Goal: Transaction & Acquisition: Purchase product/service

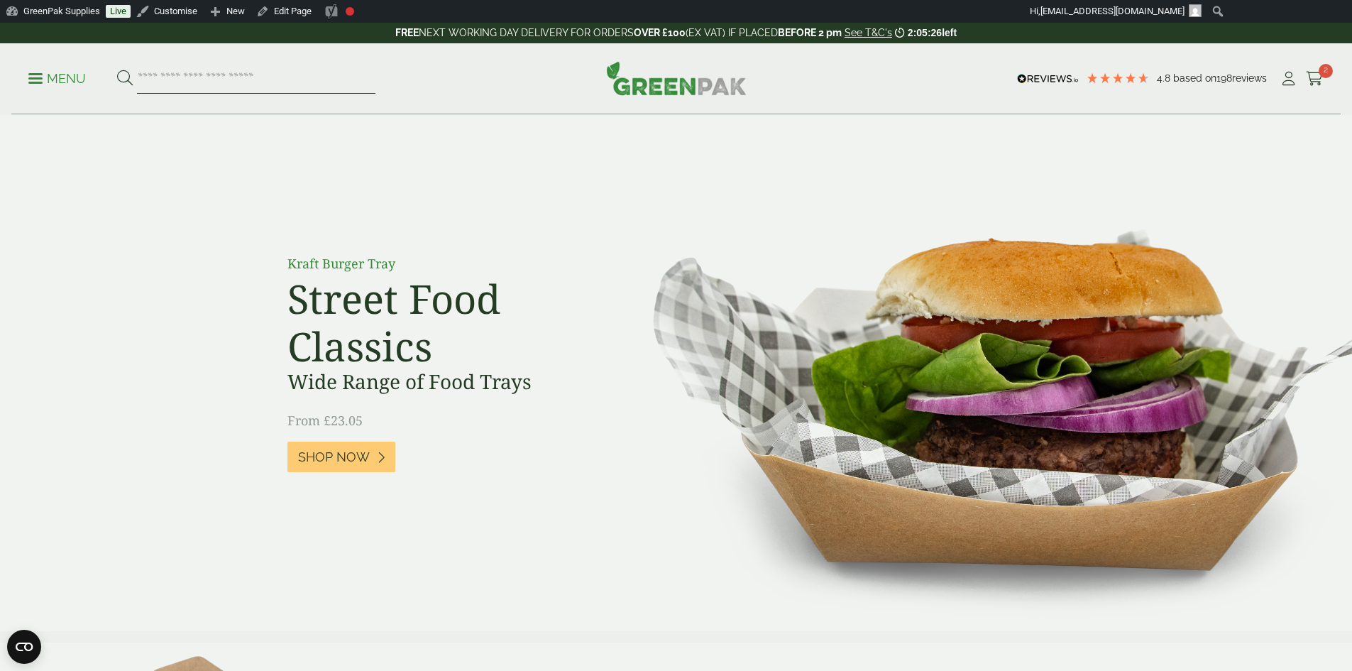
click at [177, 78] on input "search" at bounding box center [256, 79] width 238 height 30
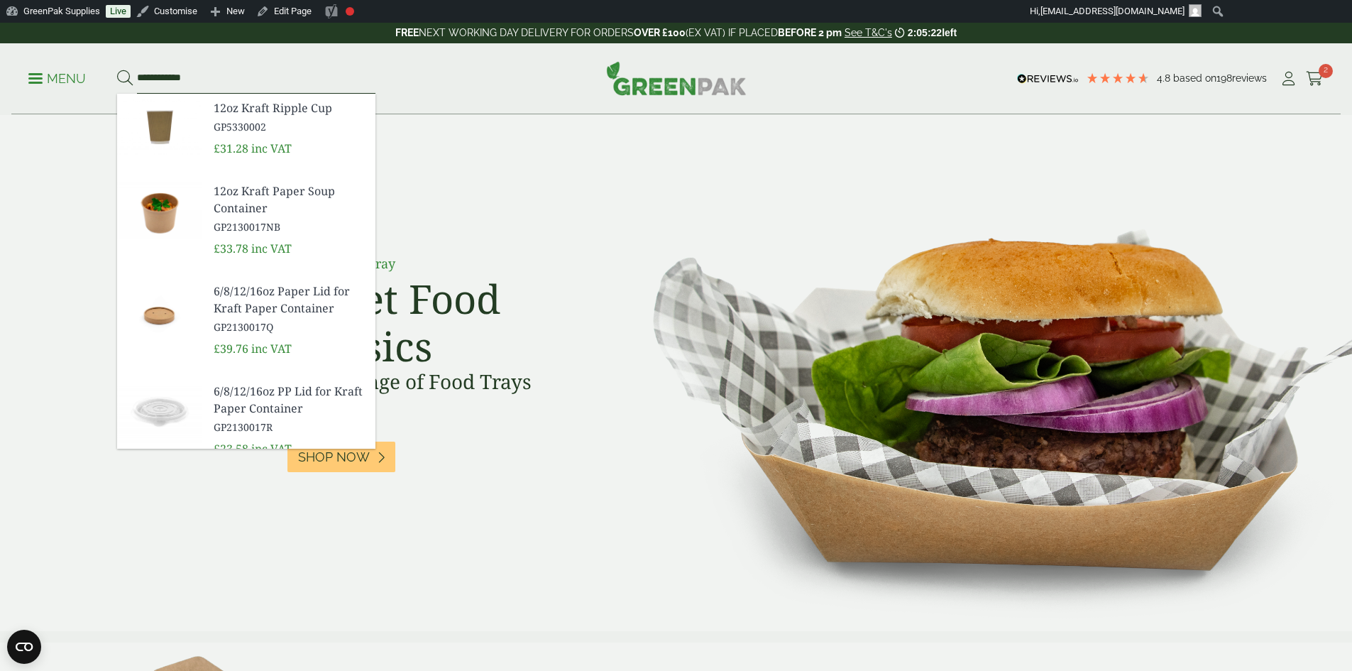
type input "**********"
click at [117, 70] on button at bounding box center [125, 79] width 16 height 18
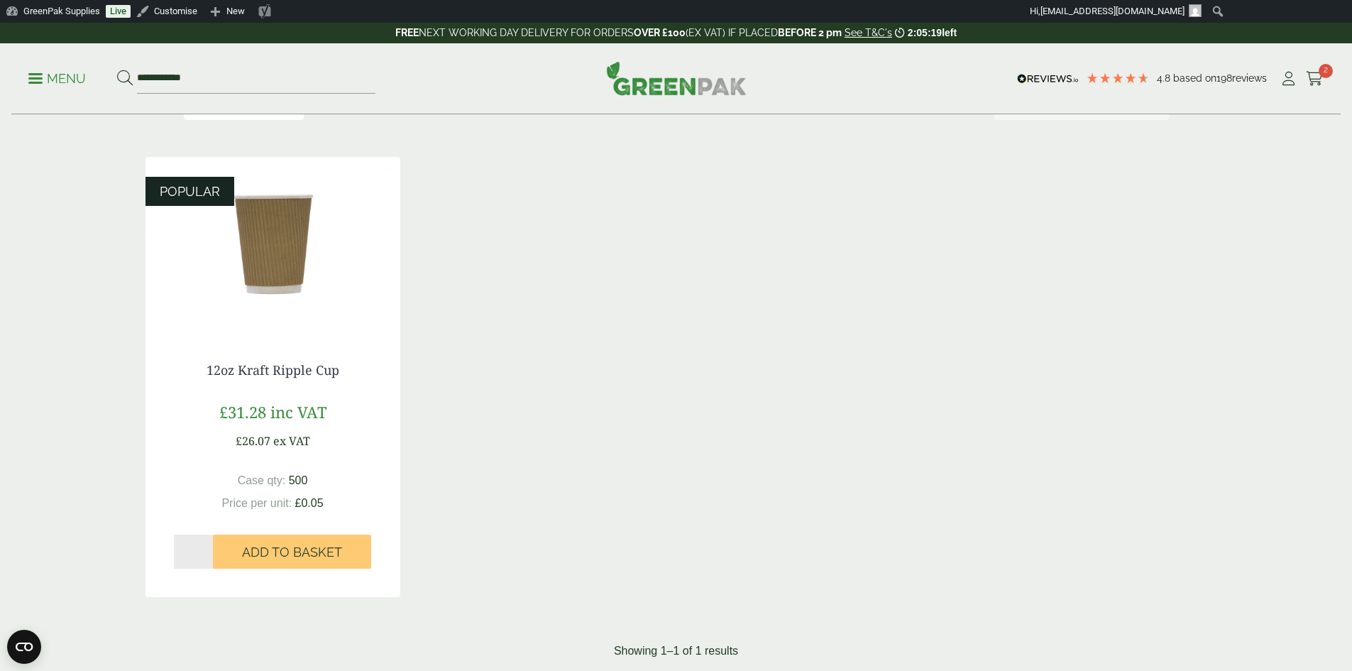
scroll to position [213, 0]
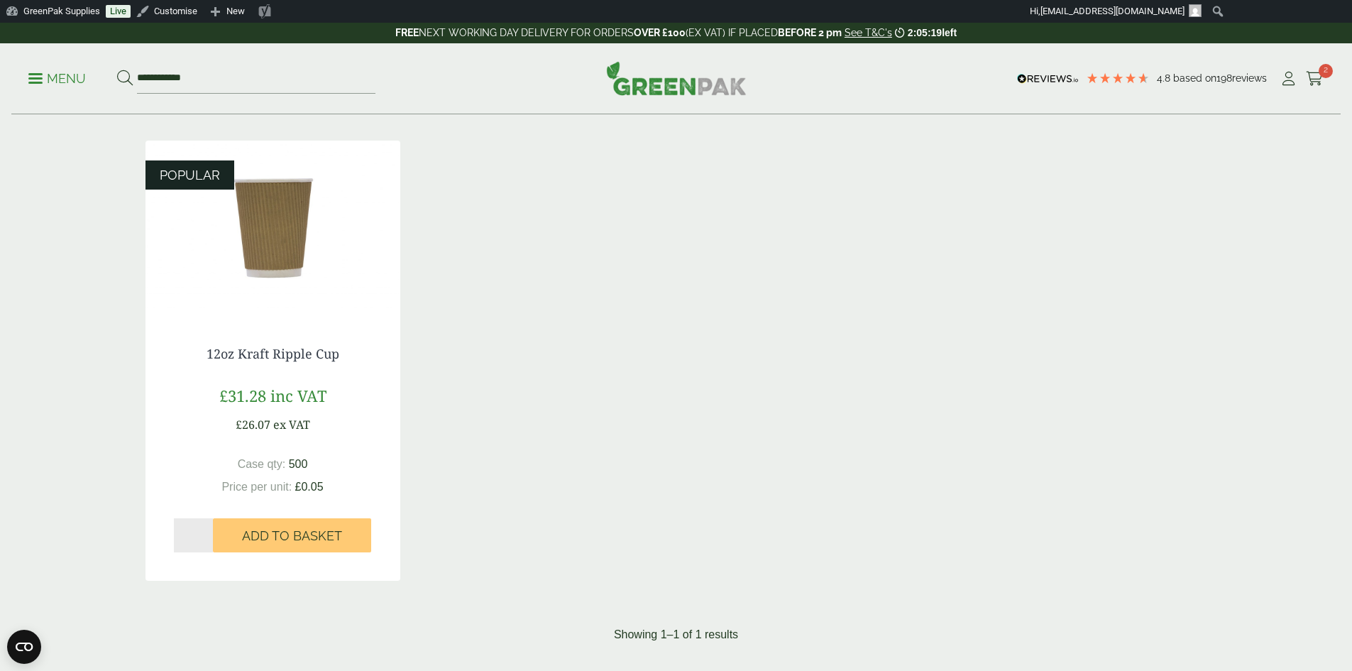
click at [279, 387] on span "inc VAT" at bounding box center [298, 395] width 56 height 21
click at [275, 346] on link "12oz Kraft Ripple Cup" at bounding box center [272, 353] width 133 height 17
